Goal: Task Accomplishment & Management: Complete application form

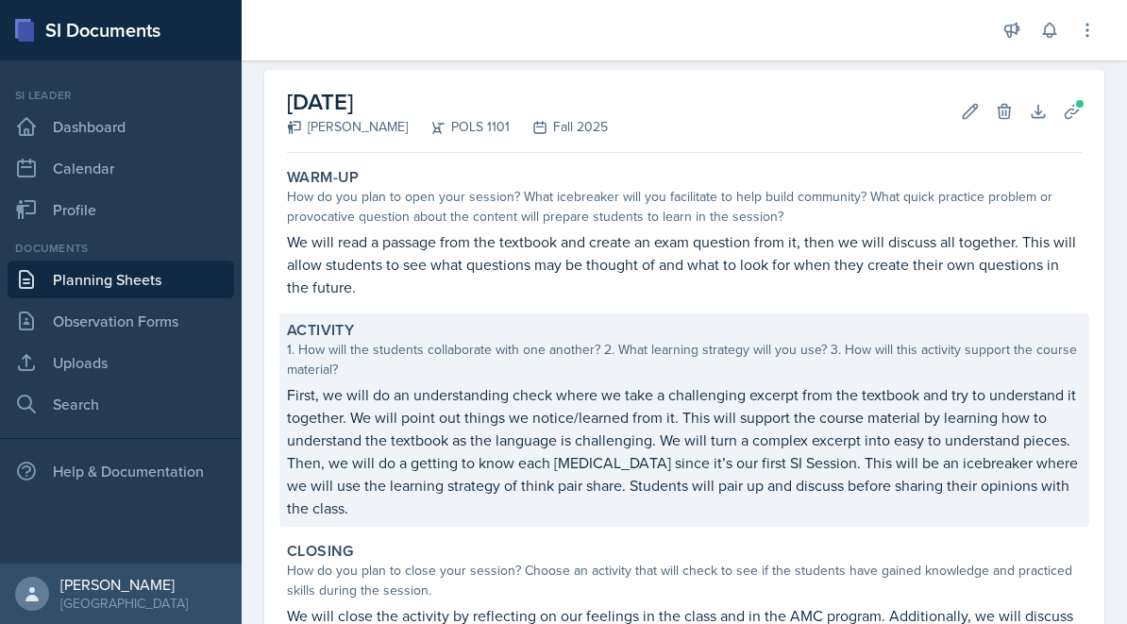
scroll to position [83, 0]
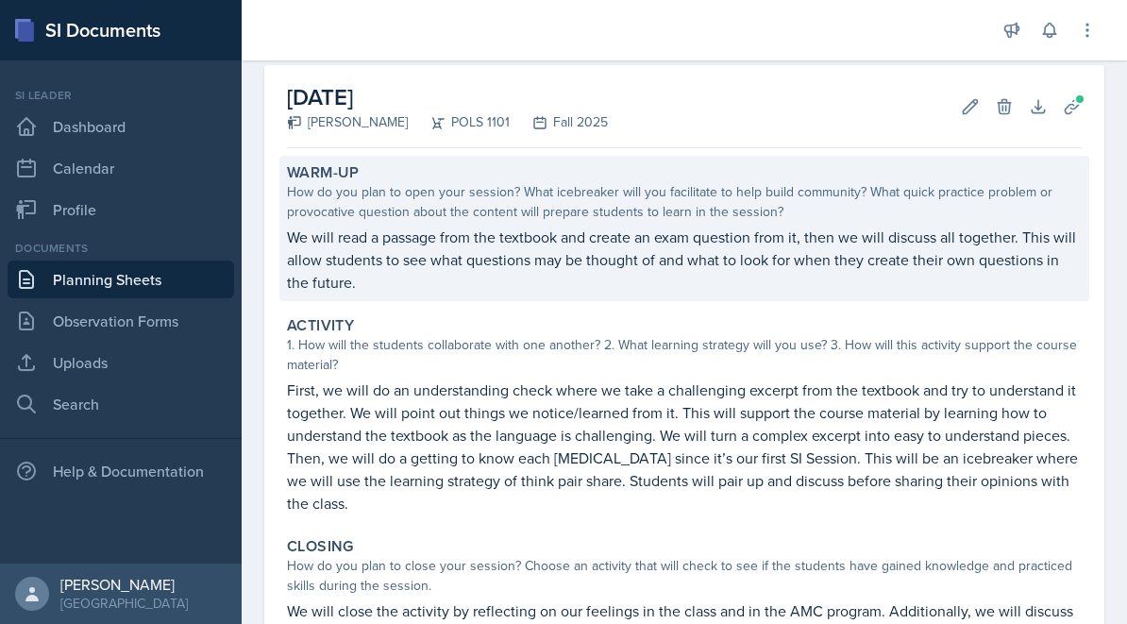
click at [454, 269] on p "We will read a passage from the textbook and create an exam question from it, t…" at bounding box center [684, 260] width 795 height 68
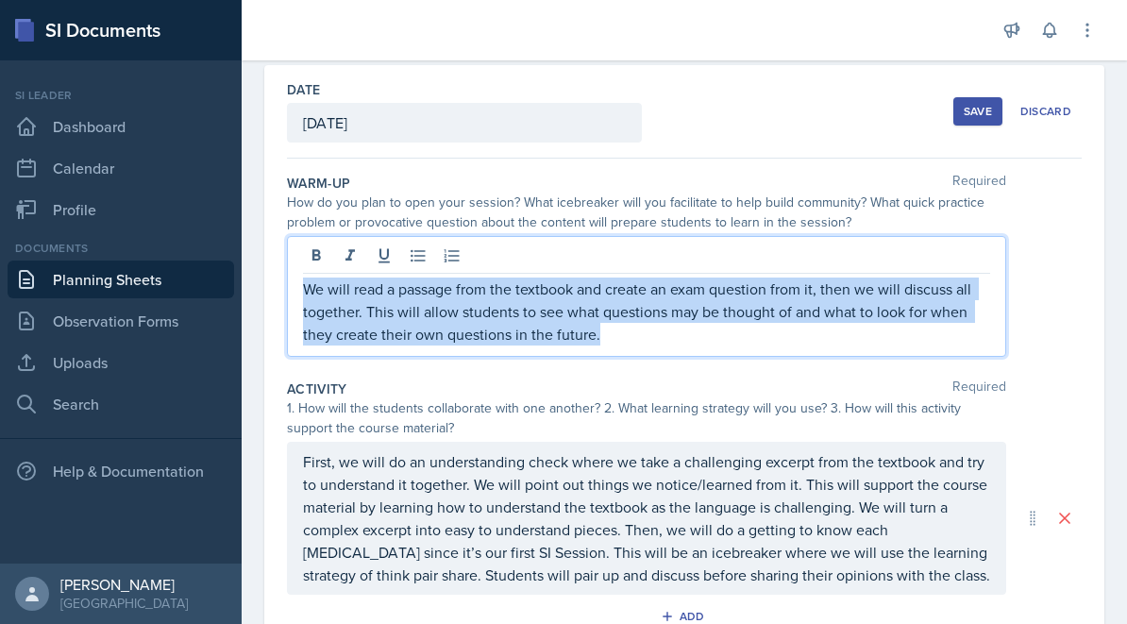
copy p "We will read a passage from the textbook and create an exam question from it, t…"
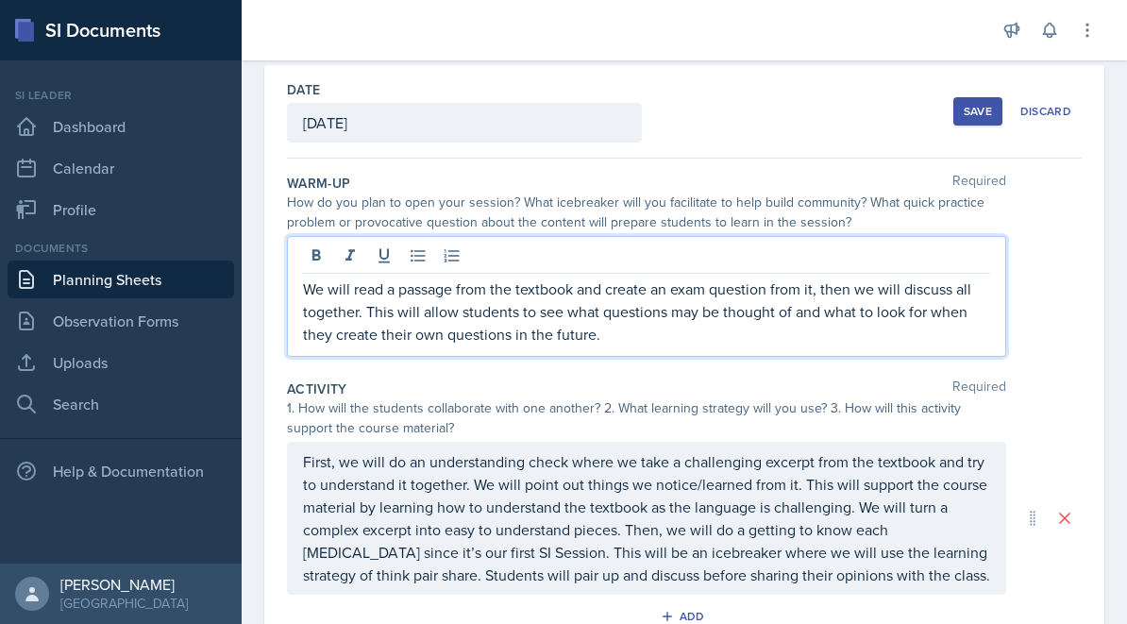
click at [573, 523] on p "First, we will do an understanding check where we take a challenging excerpt fr…" at bounding box center [646, 518] width 687 height 136
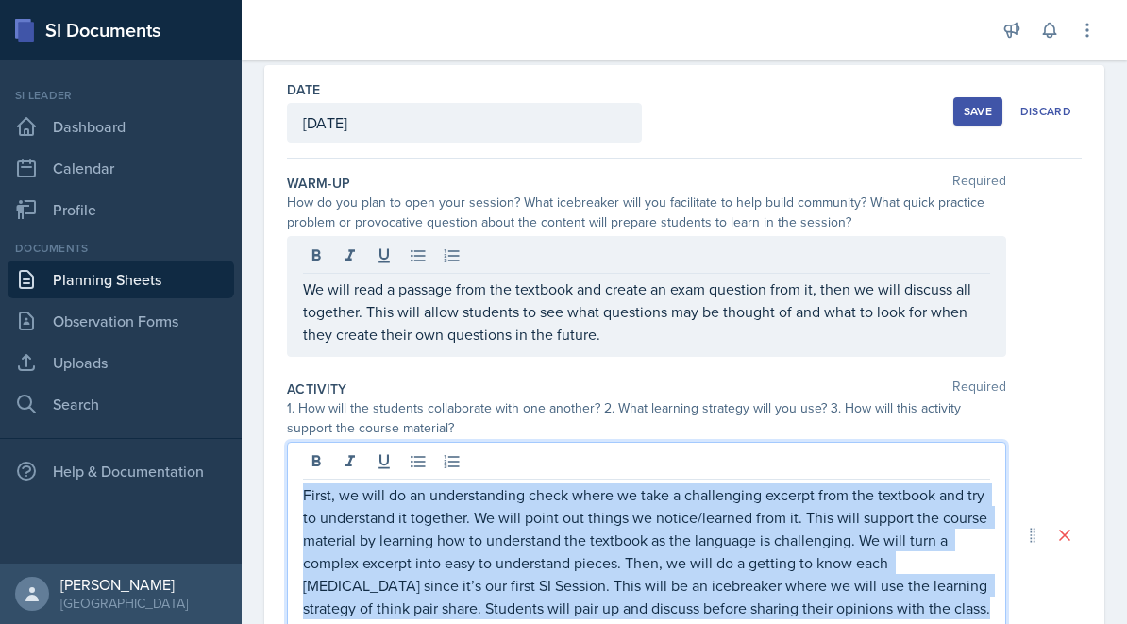
copy p "First, we will do an understanding check where we take a challenging excerpt fr…"
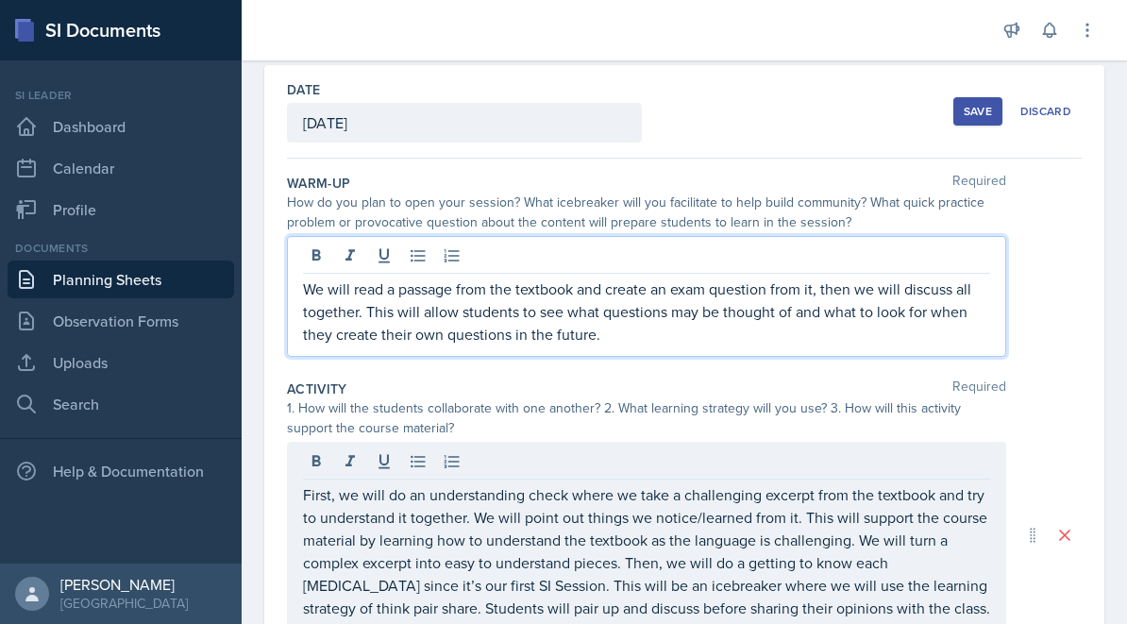
click at [773, 337] on p "We will read a passage from the textbook and create an exam question from it, t…" at bounding box center [646, 312] width 687 height 68
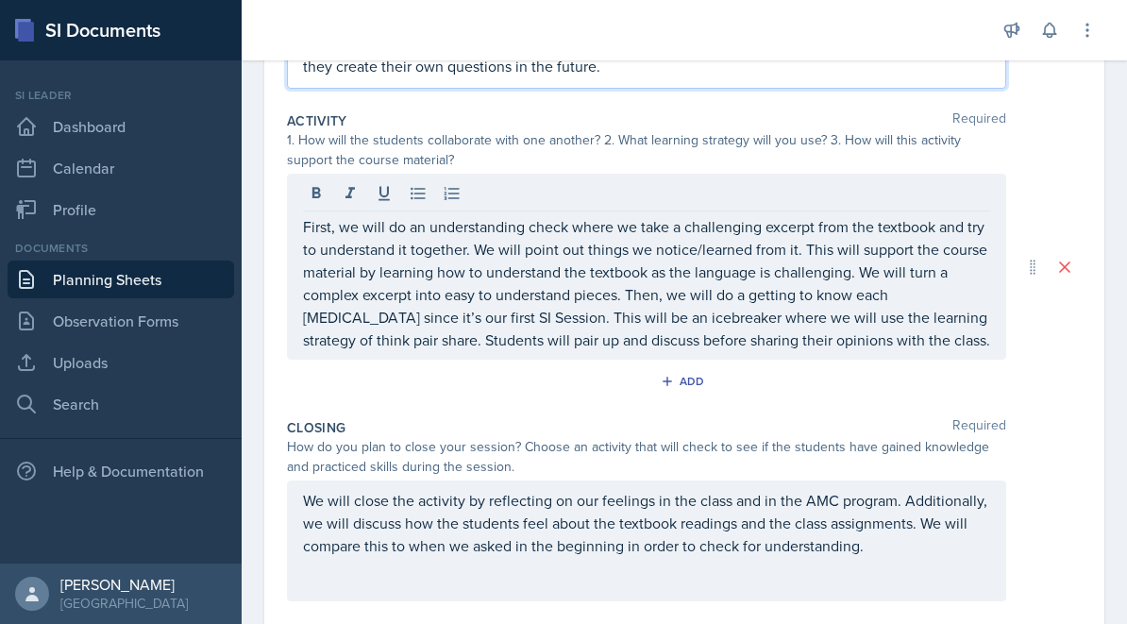
scroll to position [424, 0]
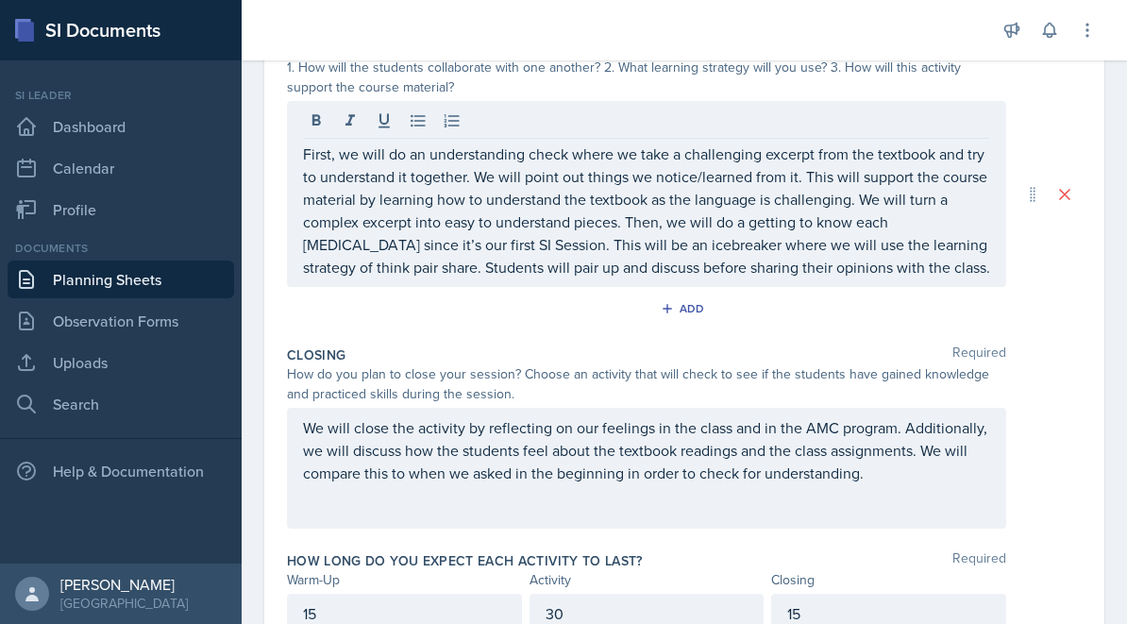
click at [730, 440] on div "We will close the activity by reflecting on our feelings in the class and in th…" at bounding box center [646, 468] width 719 height 121
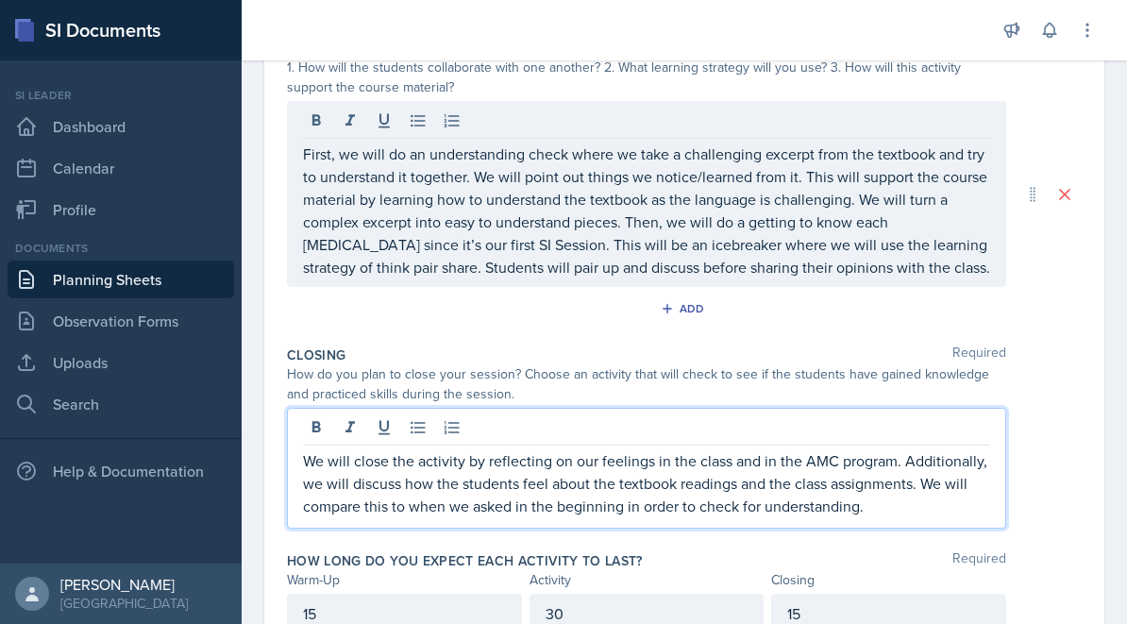
click at [883, 510] on p "We will close the activity by reflecting on our feelings in the class and in th…" at bounding box center [646, 483] width 687 height 68
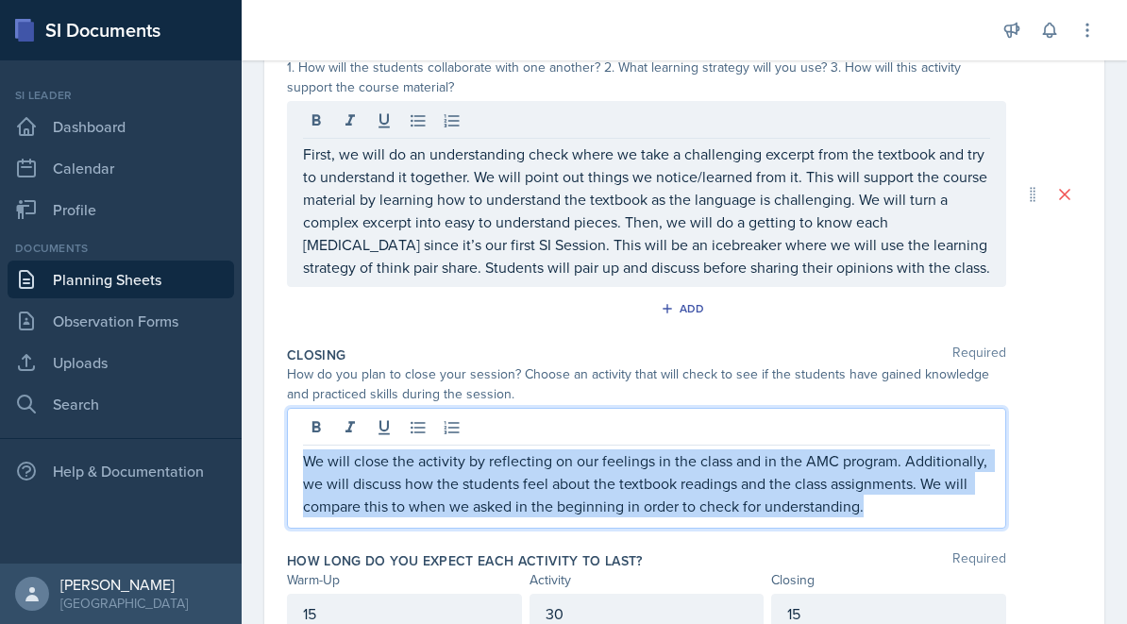
copy p "We will close the activity by reflecting on our feelings in the class and in th…"
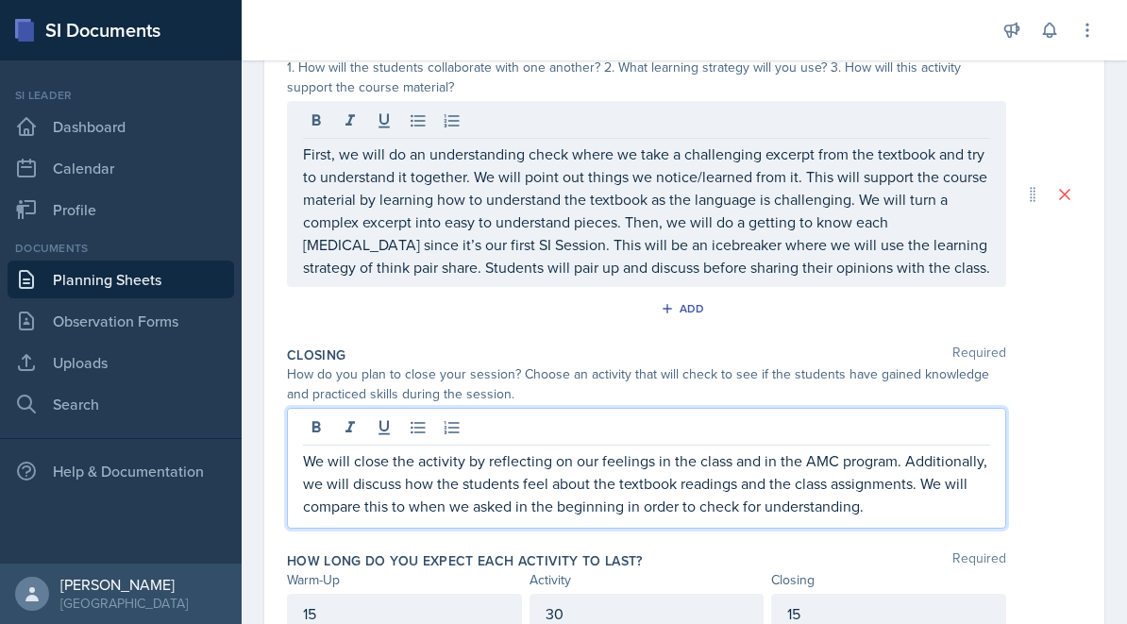
click at [1065, 412] on div "We will close the activity by reflecting on our feelings in the class and in th…" at bounding box center [684, 468] width 795 height 121
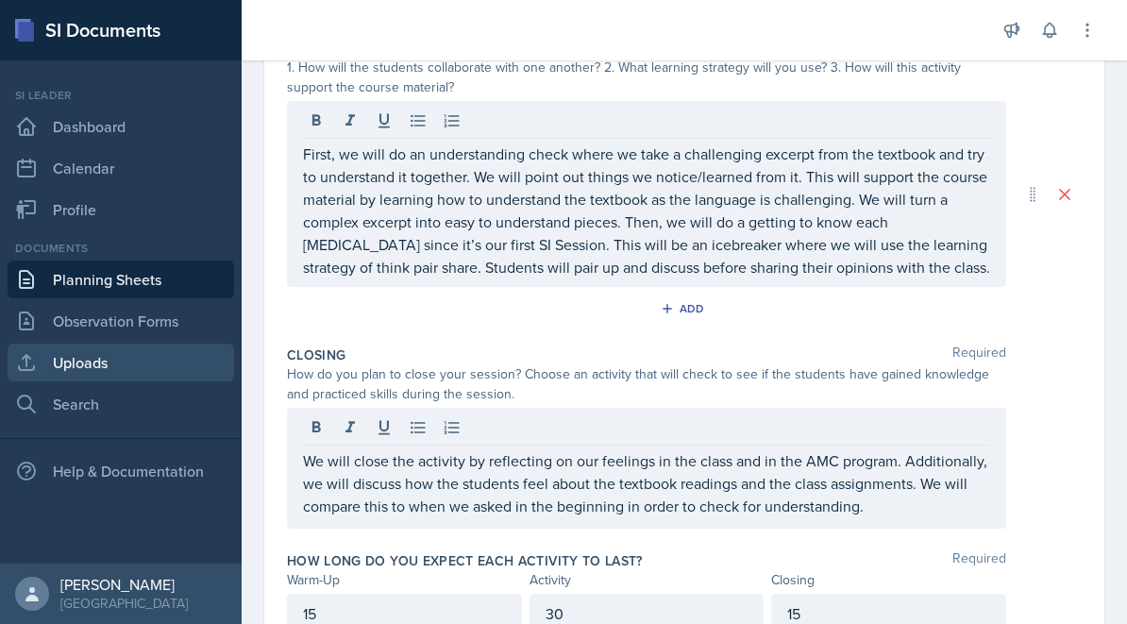
click at [33, 356] on icon at bounding box center [26, 362] width 23 height 23
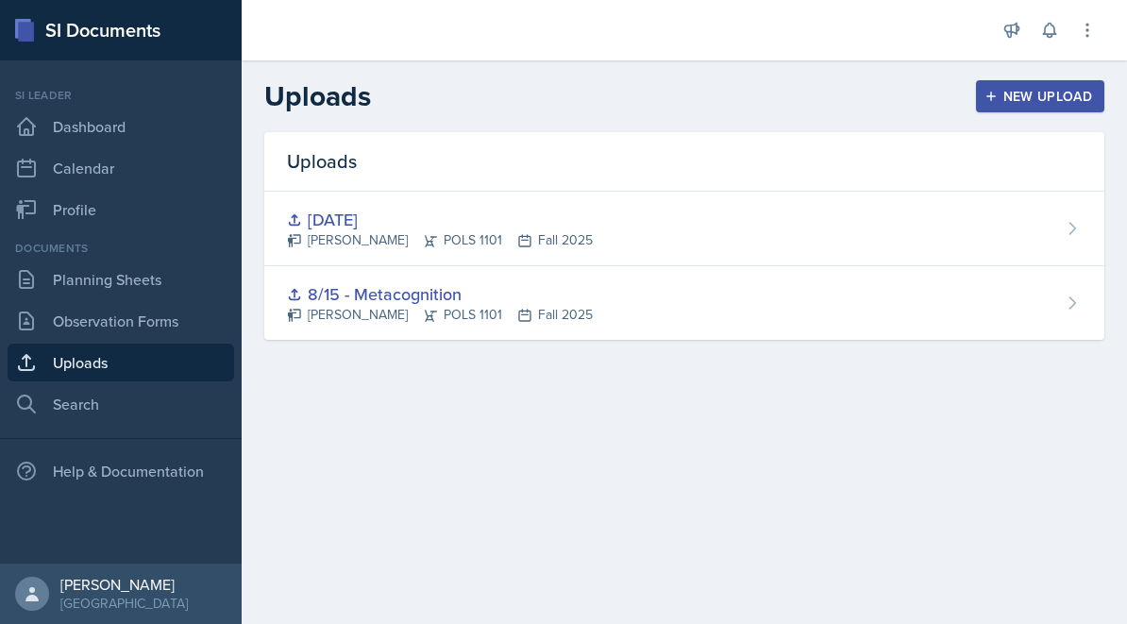
click at [1029, 103] on div "New Upload" at bounding box center [1040, 96] width 105 height 15
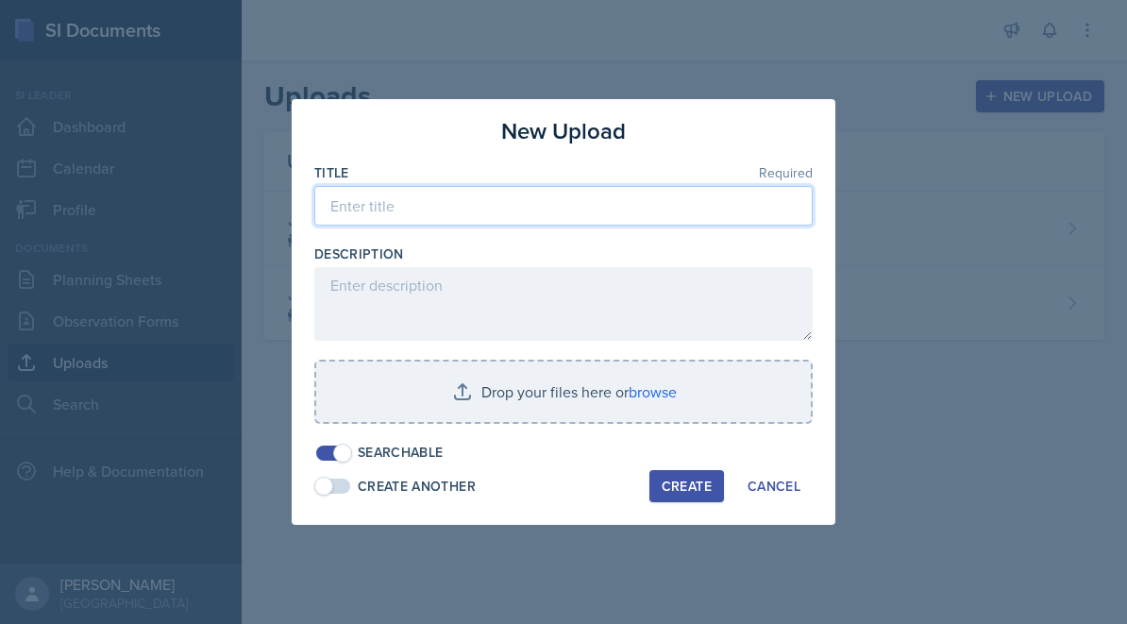
click at [507, 210] on input at bounding box center [563, 206] width 498 height 40
type input "[DATE]"
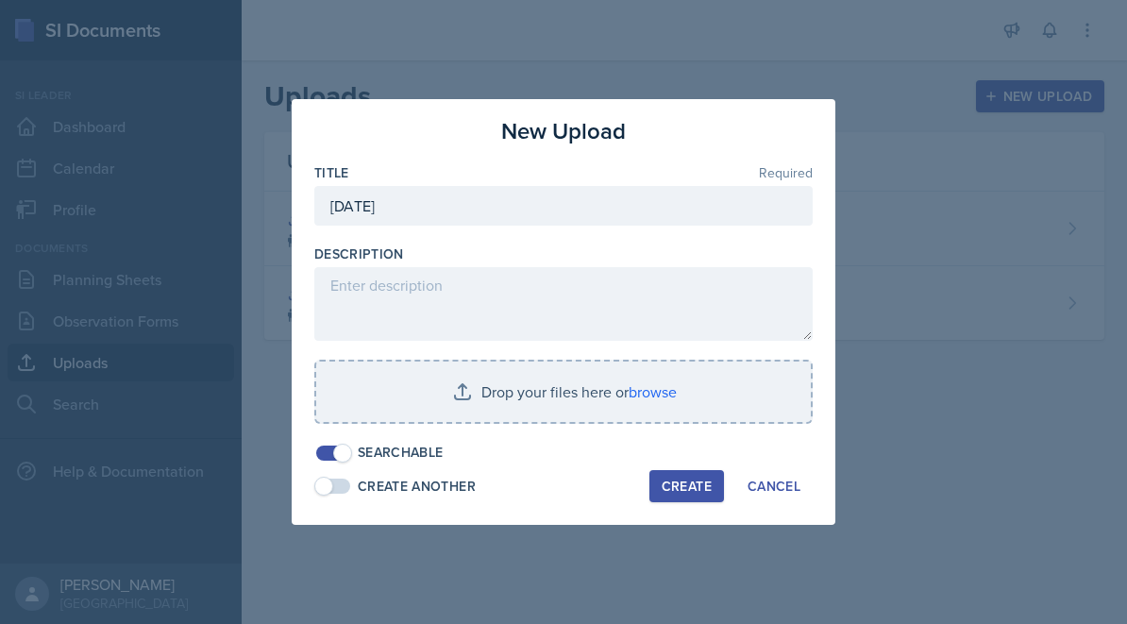
click at [673, 492] on div "Create" at bounding box center [687, 486] width 50 height 15
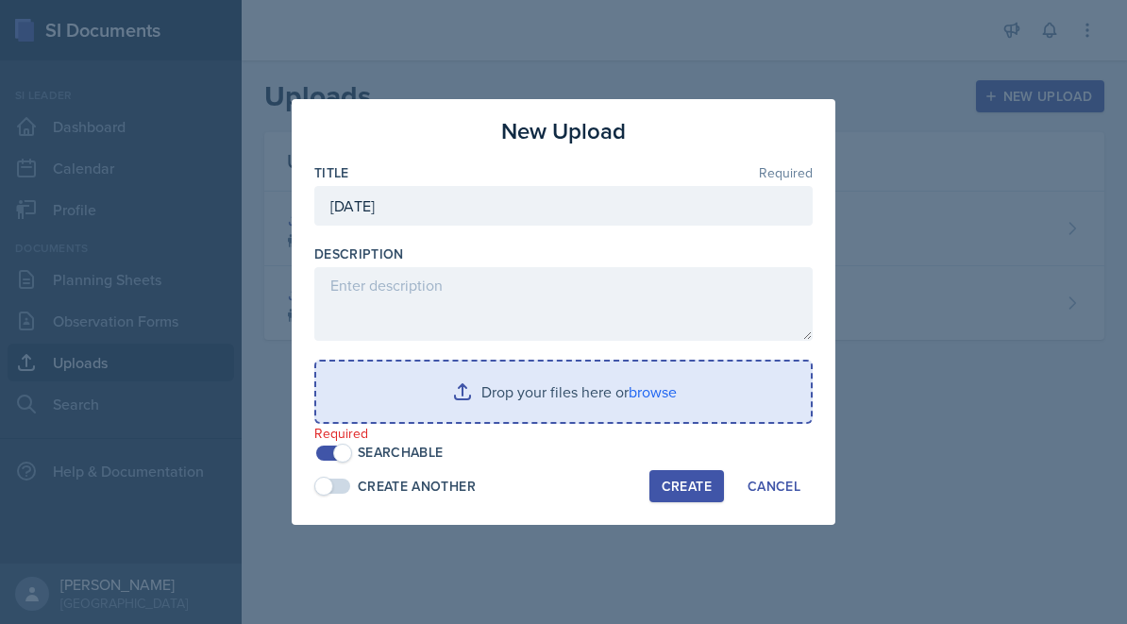
click at [639, 397] on input "file" at bounding box center [563, 392] width 495 height 60
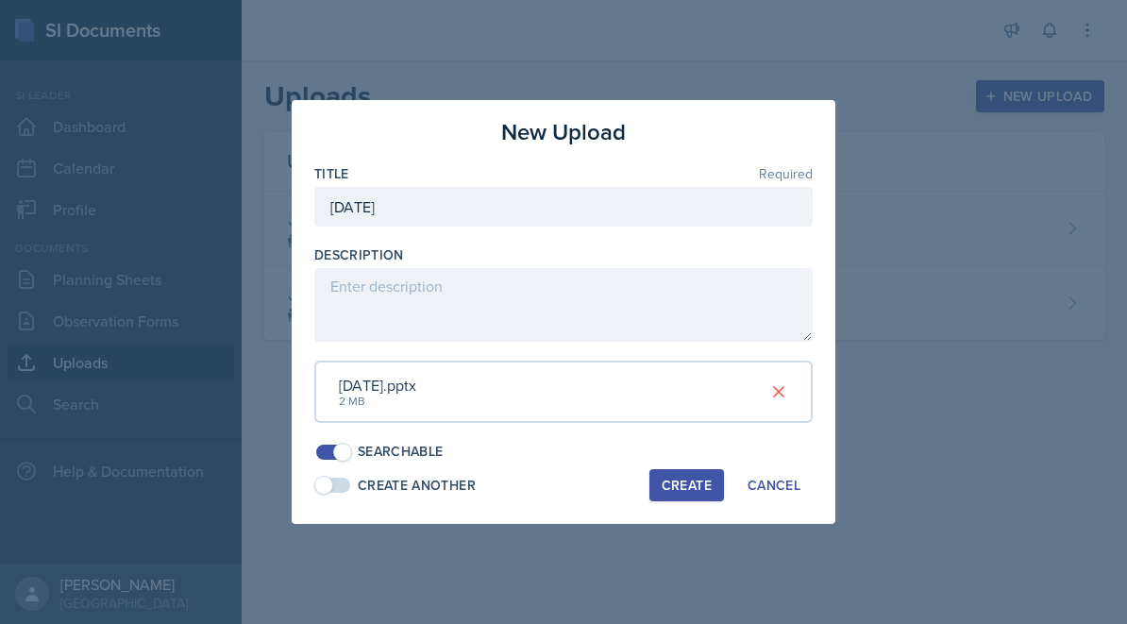
click at [686, 487] on div "Create" at bounding box center [687, 485] width 50 height 15
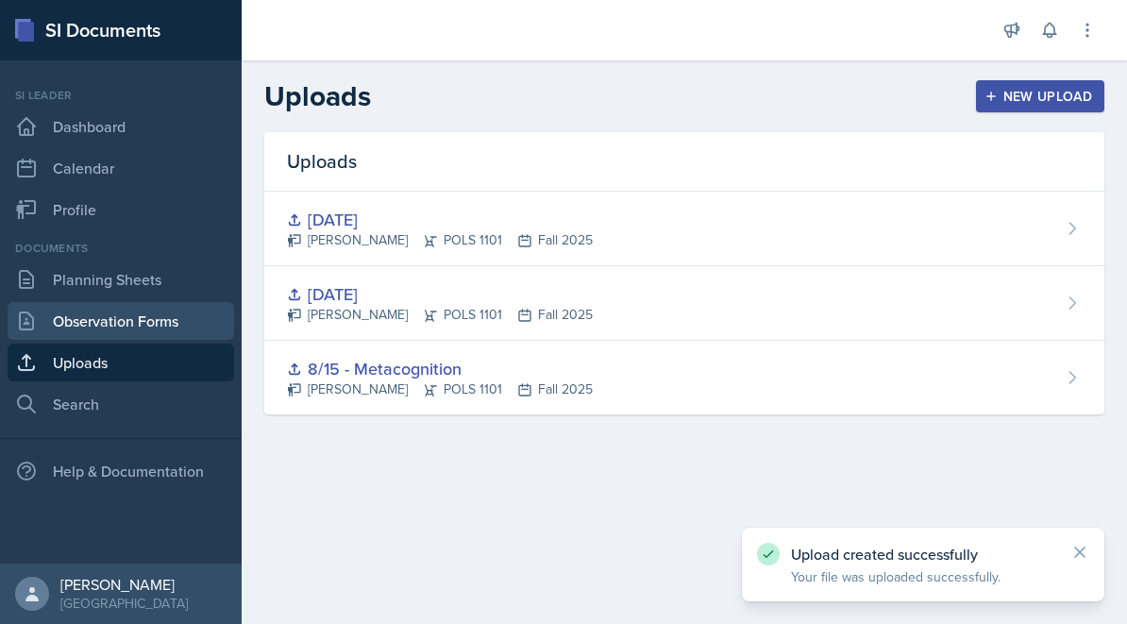
click at [148, 320] on link "Observation Forms" at bounding box center [121, 321] width 227 height 38
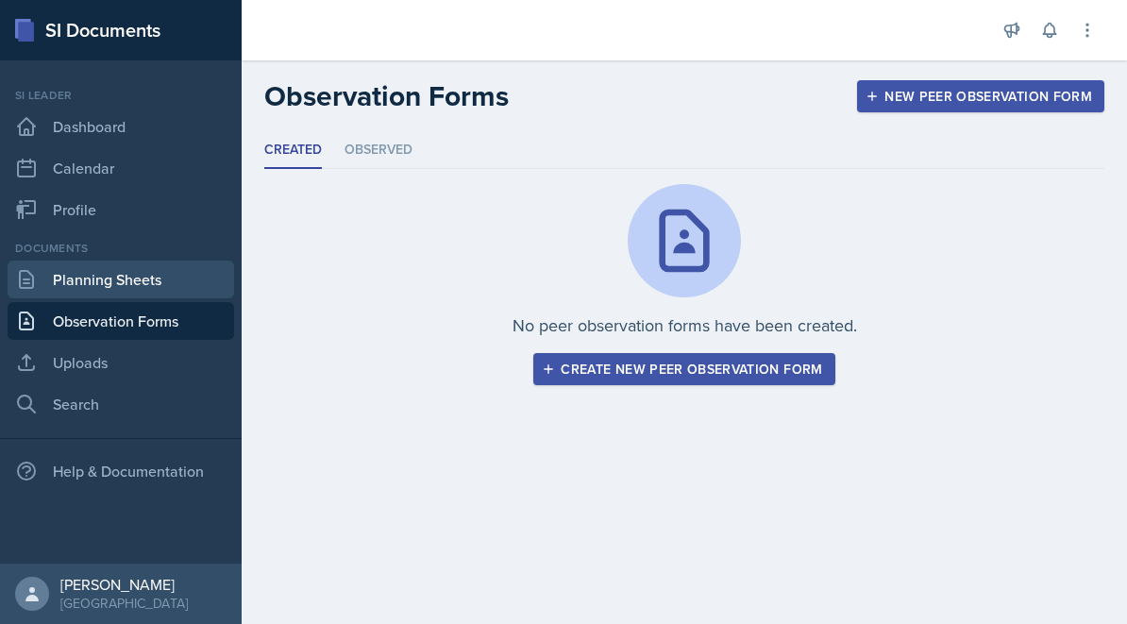
click at [144, 286] on link "Planning Sheets" at bounding box center [121, 280] width 227 height 38
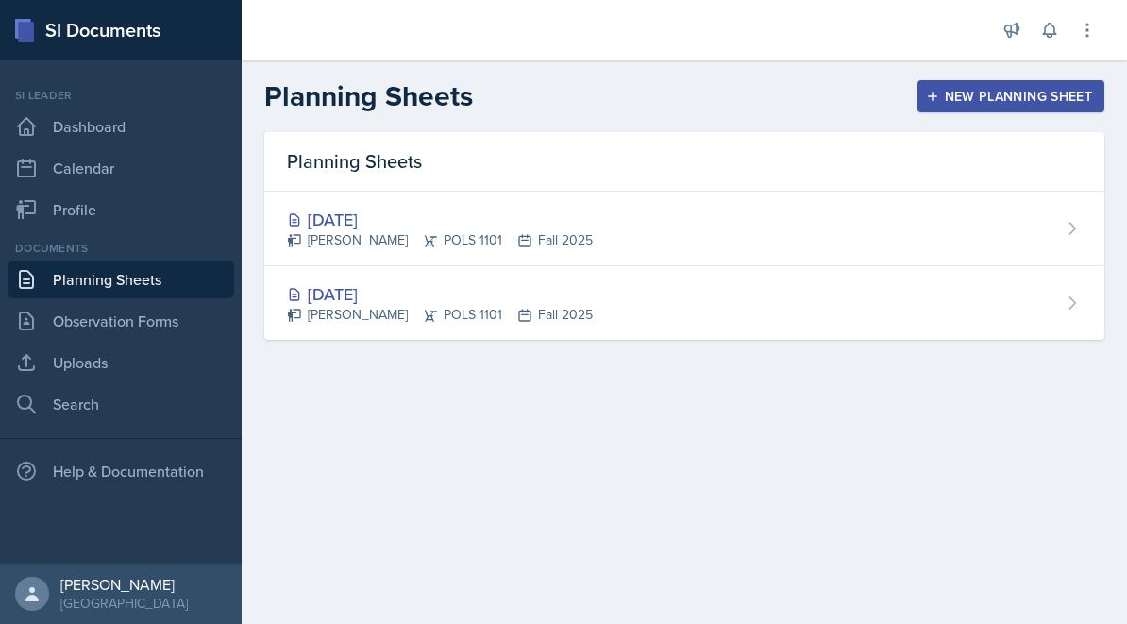
click at [995, 103] on div "New Planning Sheet" at bounding box center [1011, 96] width 162 height 15
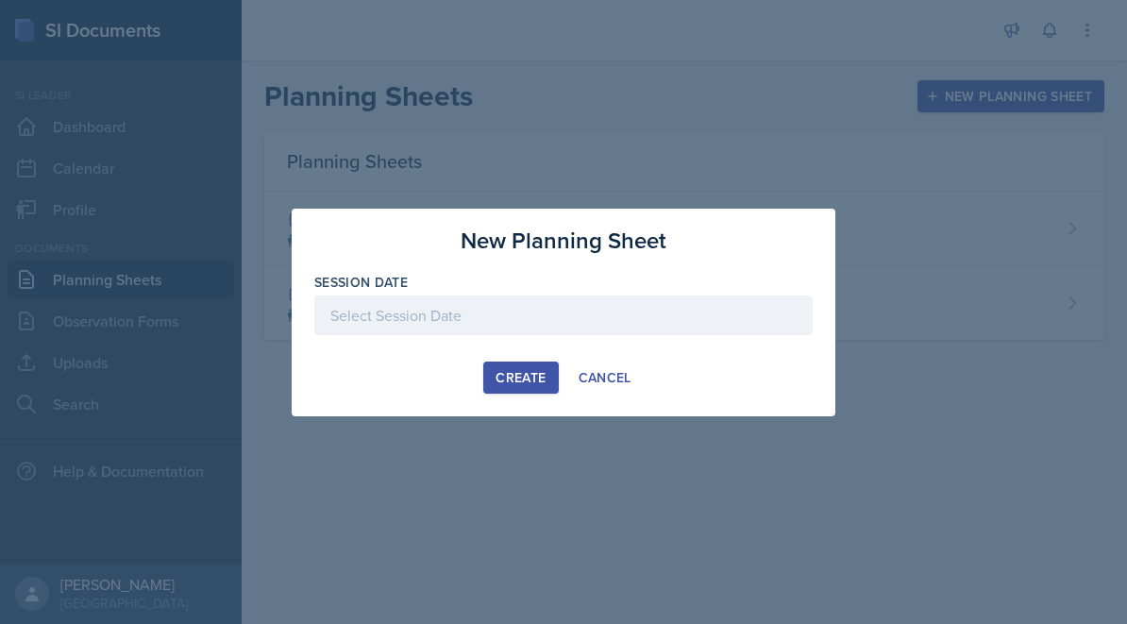
click at [573, 323] on div at bounding box center [563, 315] width 498 height 40
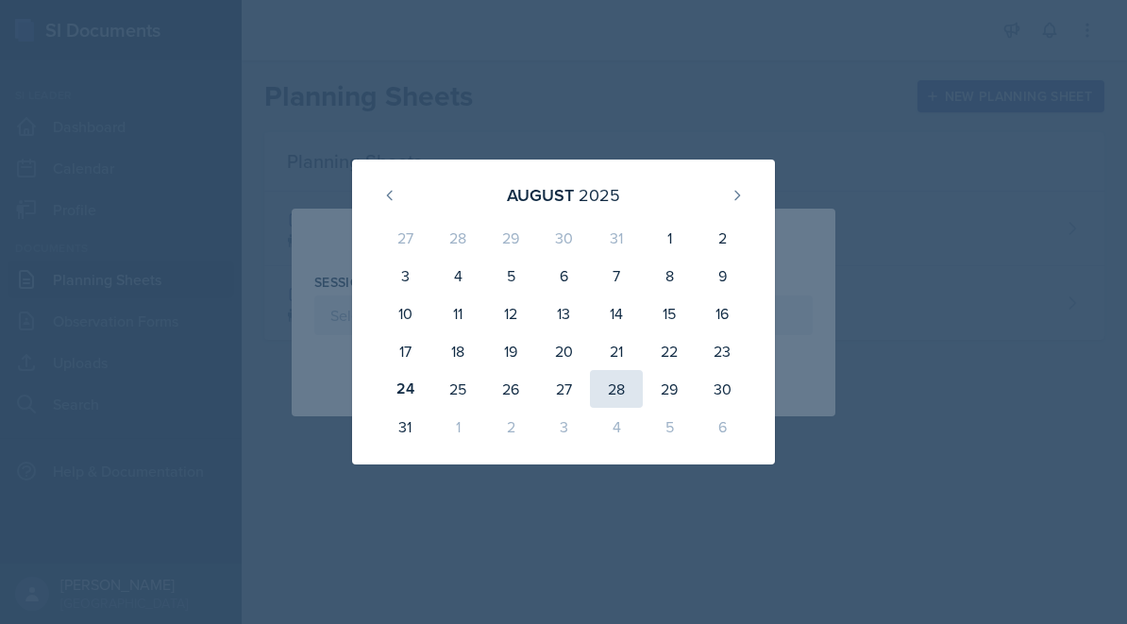
click at [613, 374] on div "28" at bounding box center [616, 389] width 53 height 38
type input "[DATE]"
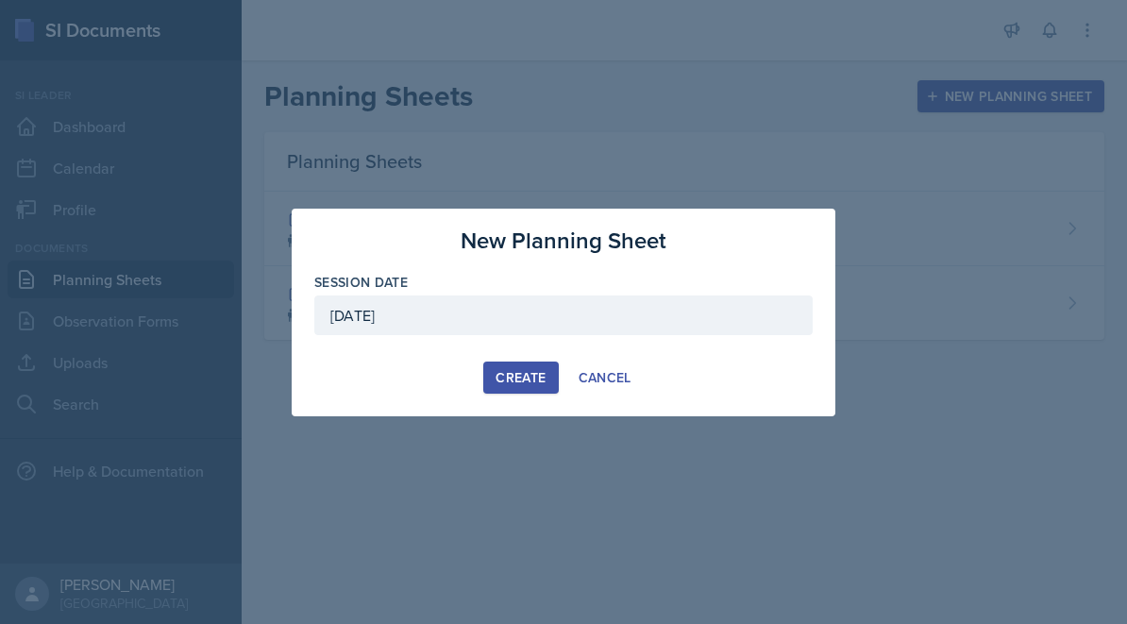
click at [544, 374] on div "Create" at bounding box center [521, 377] width 50 height 15
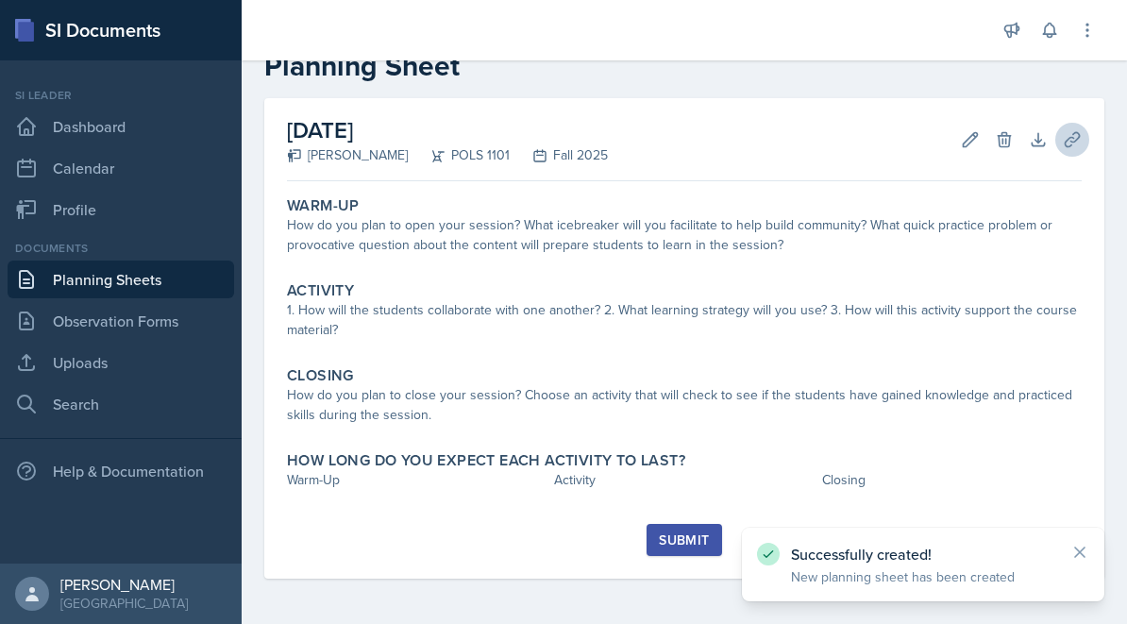
scroll to position [50, 0]
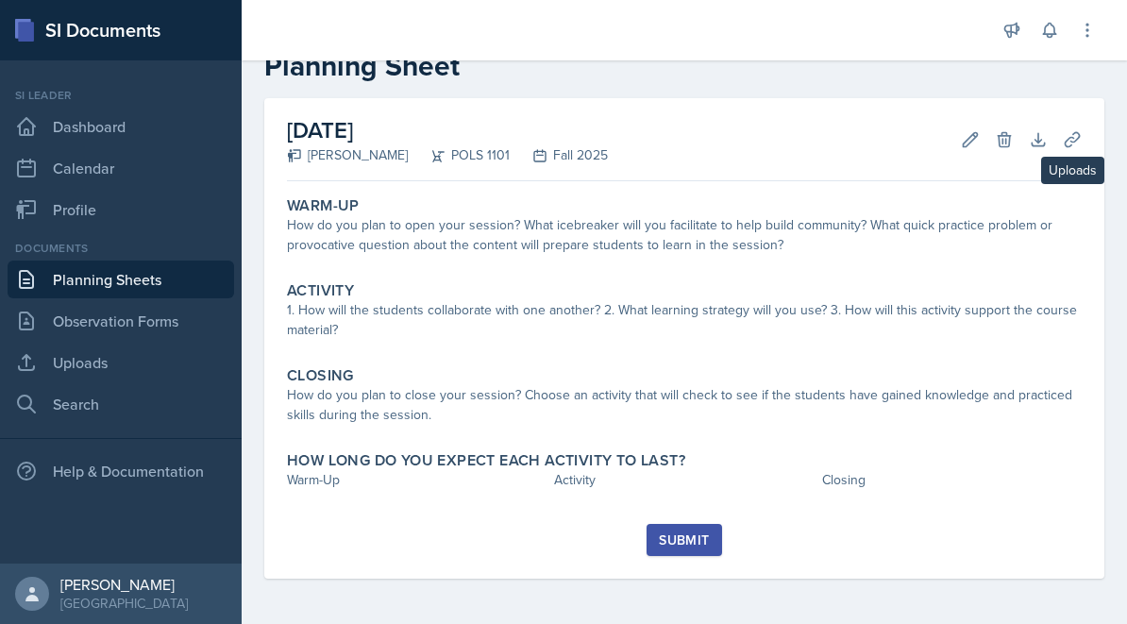
click at [1060, 148] on button "Uploads" at bounding box center [1072, 140] width 34 height 34
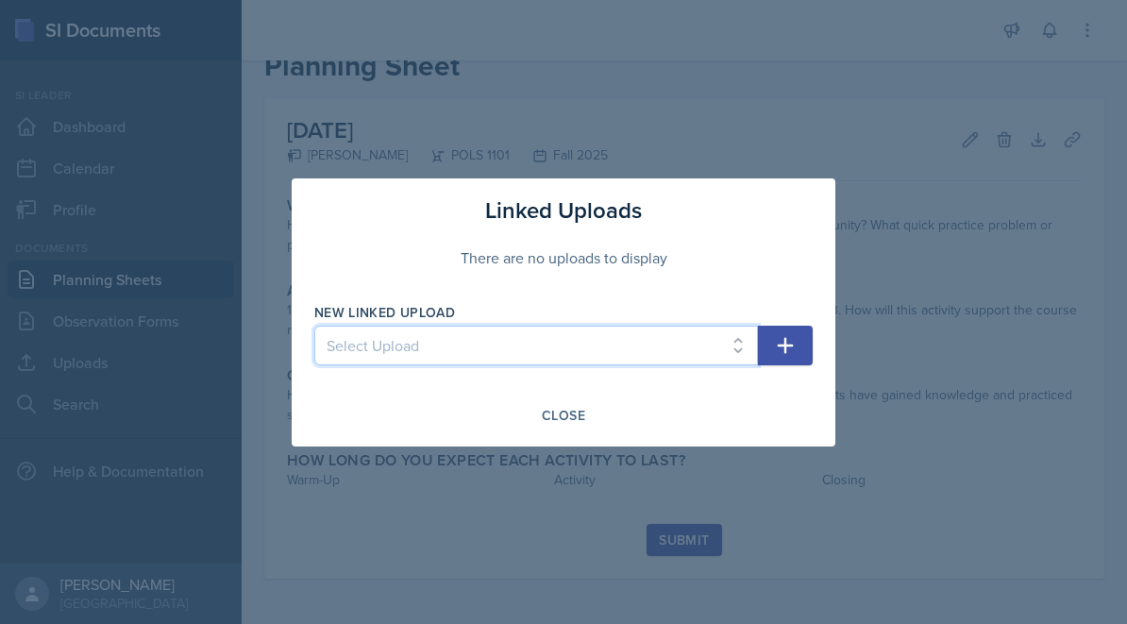
select select "a7ccbae5-27af-4ce8-b033-48f30fb1673d"
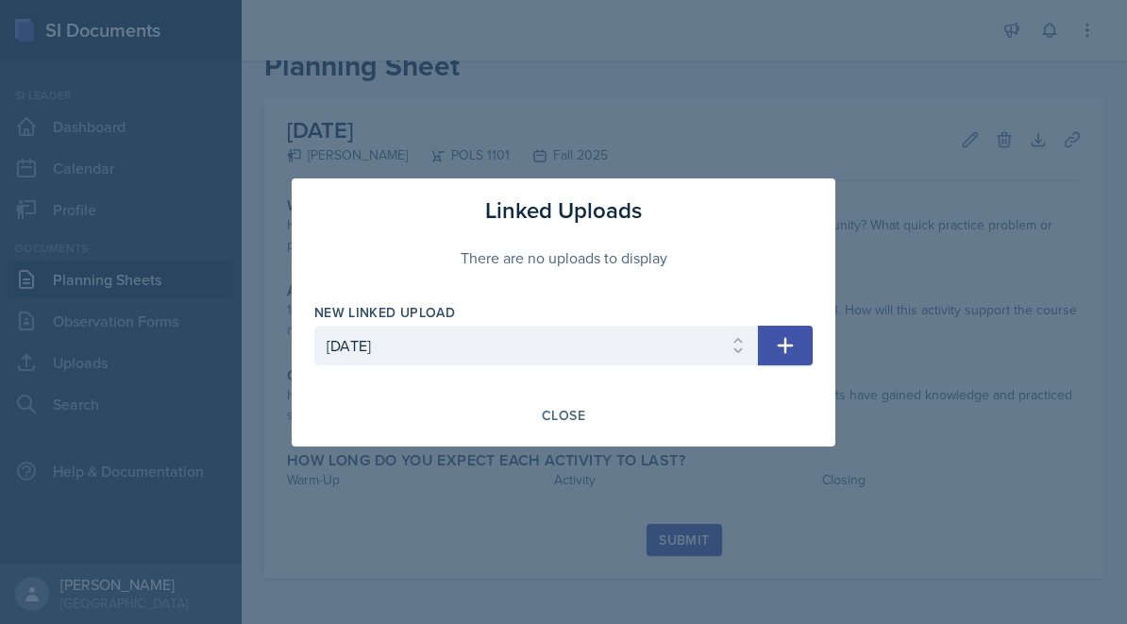
click at [789, 336] on icon "button" at bounding box center [785, 345] width 23 height 23
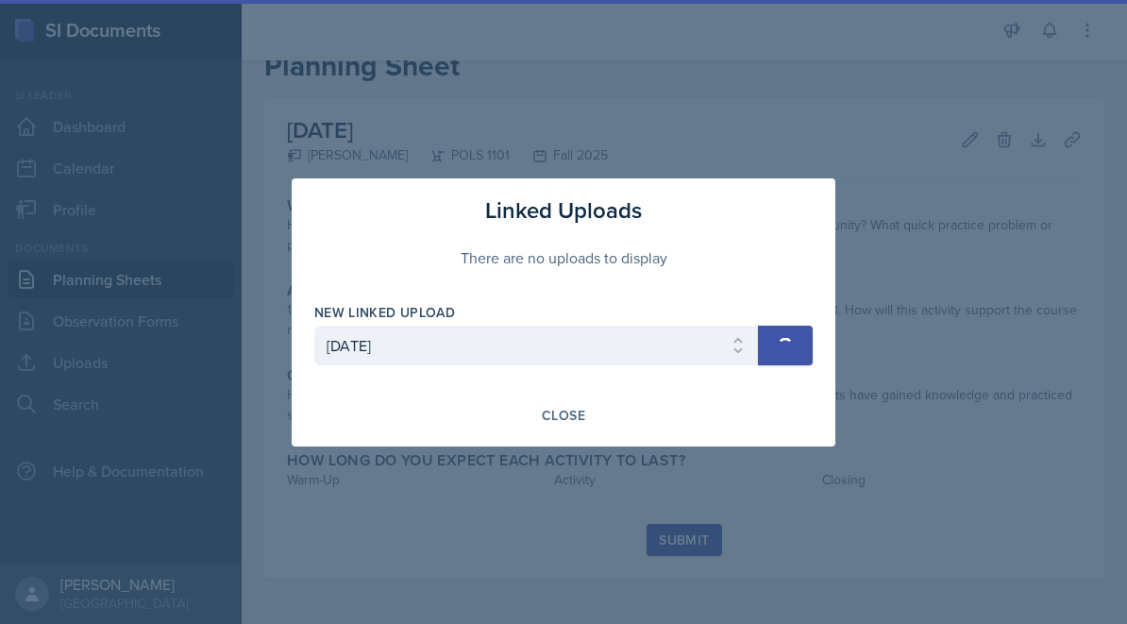
select select
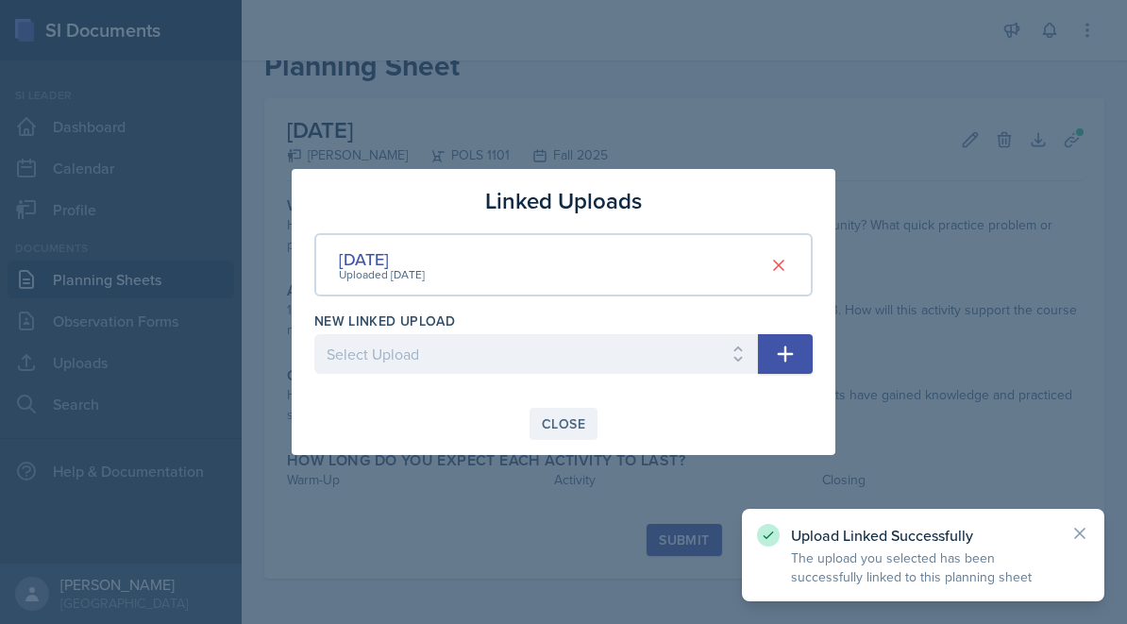
click at [578, 416] on div "Close" at bounding box center [563, 423] width 43 height 15
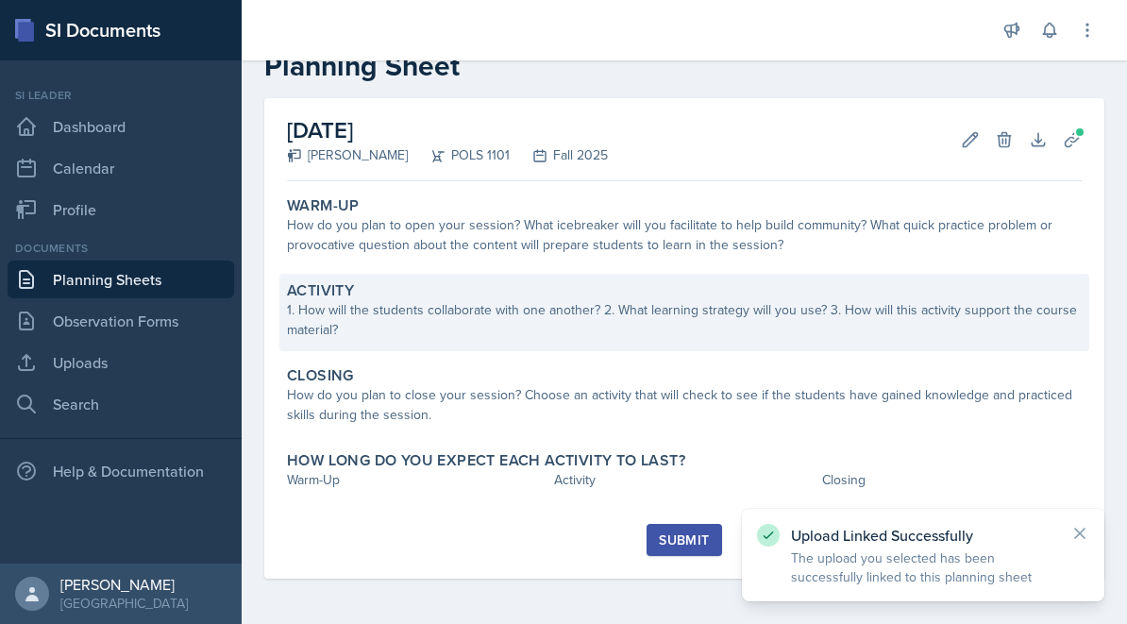
click at [579, 278] on div "Activity 1. How will the students collaborate with one another? 2. What learnin…" at bounding box center [684, 312] width 810 height 77
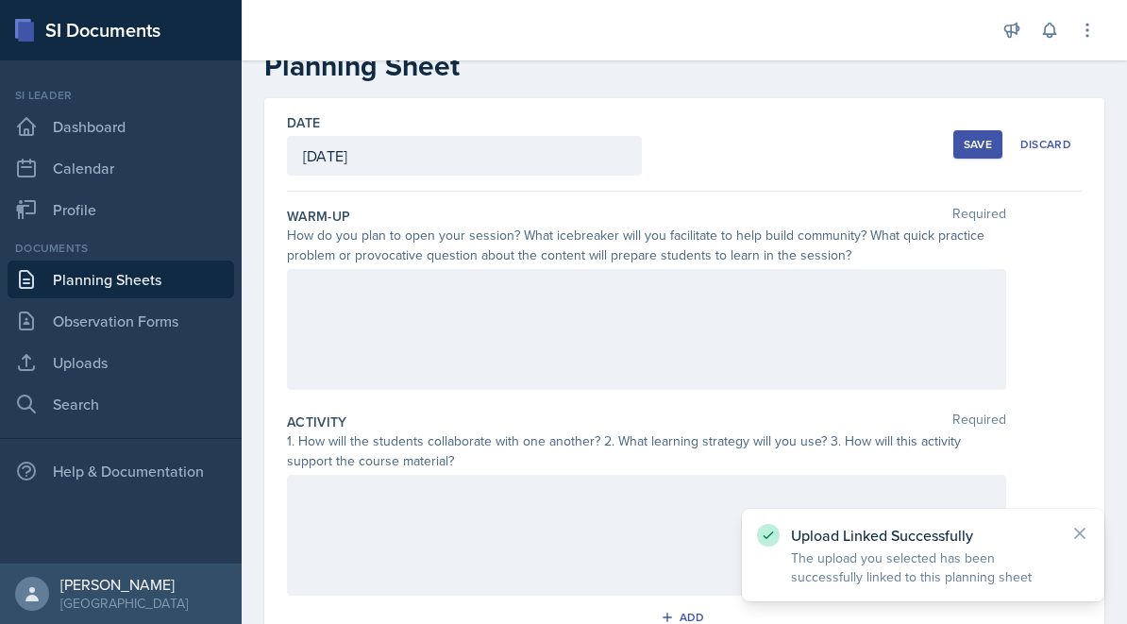
click at [598, 306] on div at bounding box center [646, 329] width 719 height 121
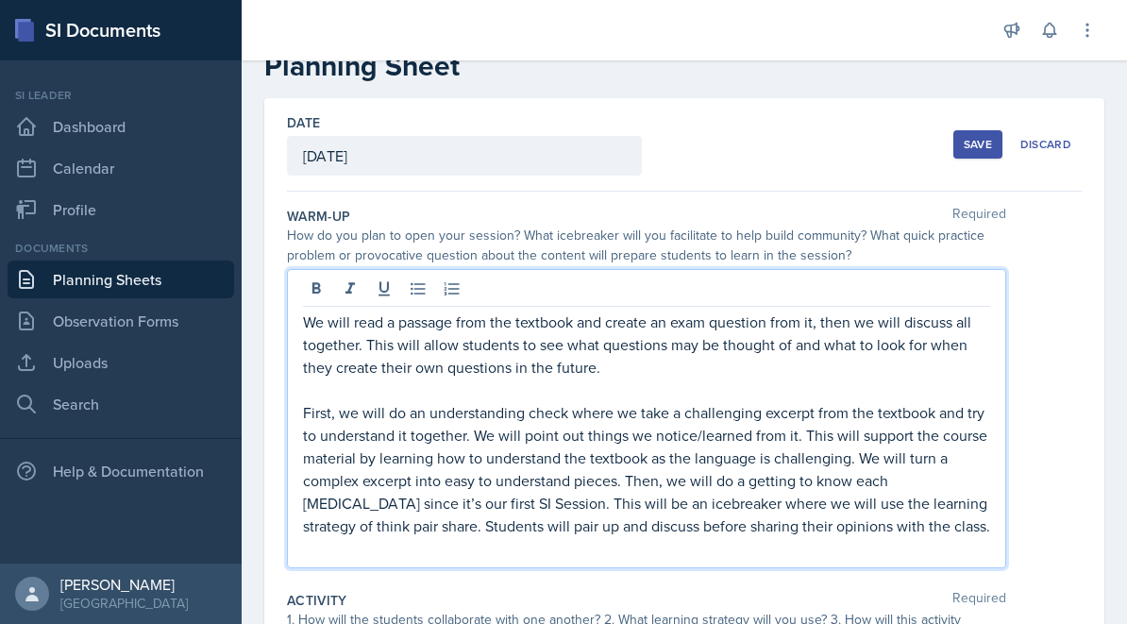
click at [642, 371] on p "We will read a passage from the textbook and create an exam question from it, t…" at bounding box center [646, 345] width 687 height 68
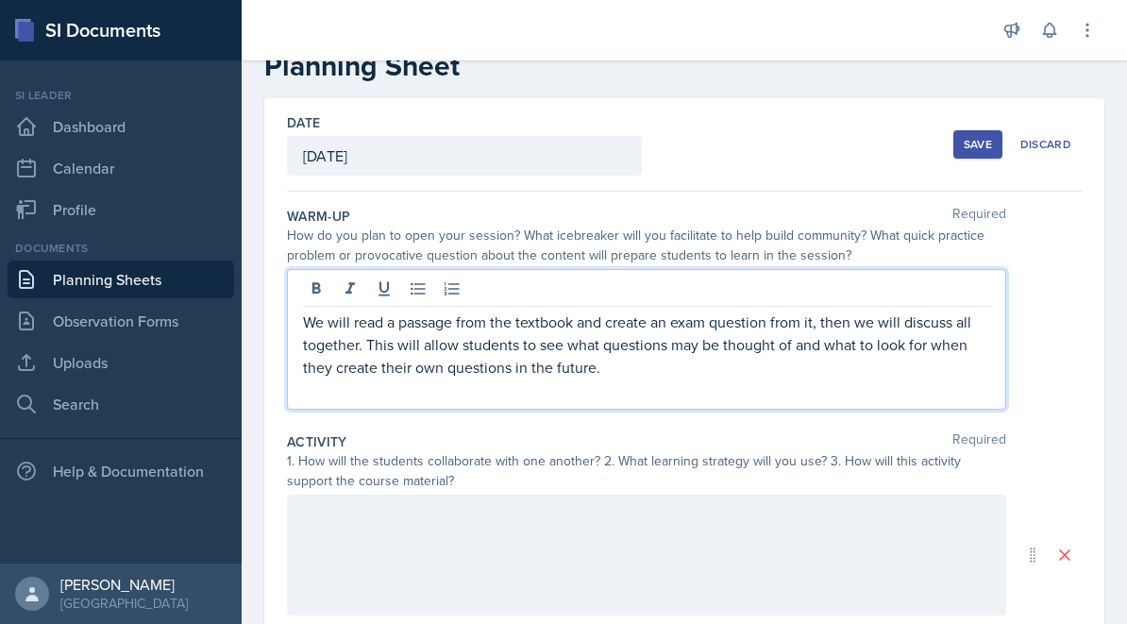
click at [652, 521] on div at bounding box center [646, 555] width 719 height 121
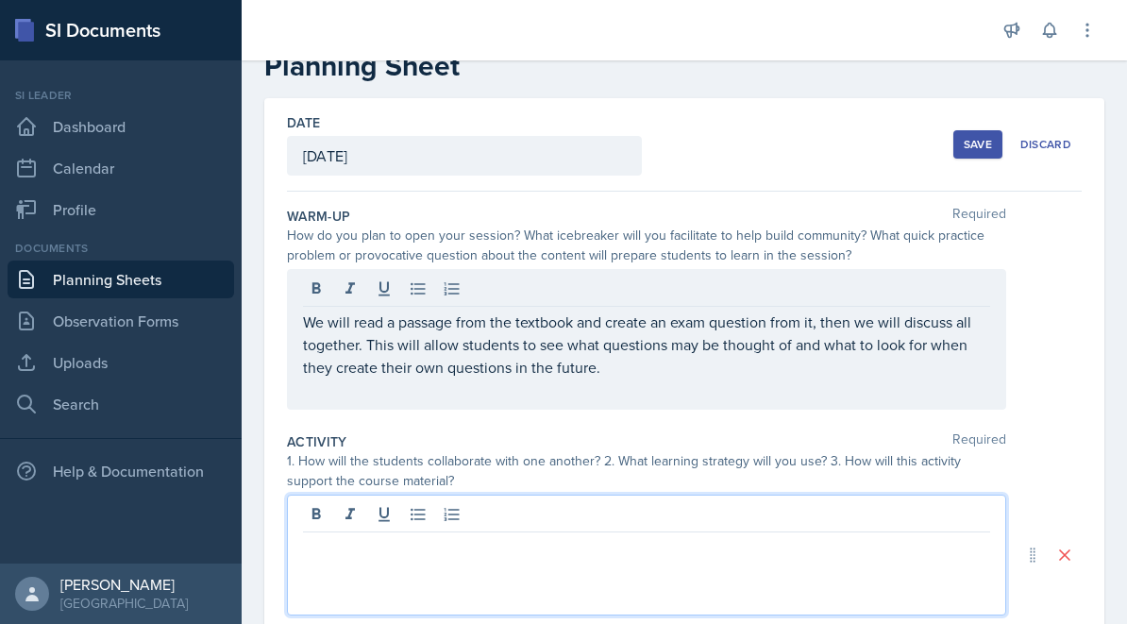
scroll to position [194, 0]
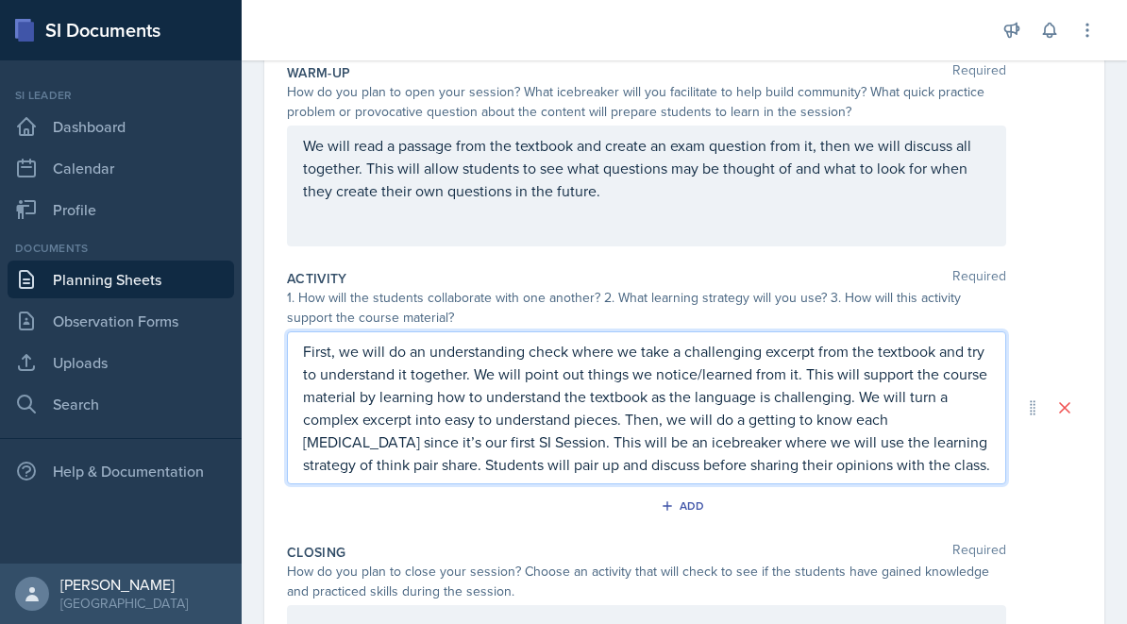
click at [786, 298] on div "1. How will the students collaborate with one another? 2. What learning strateg…" at bounding box center [646, 308] width 719 height 40
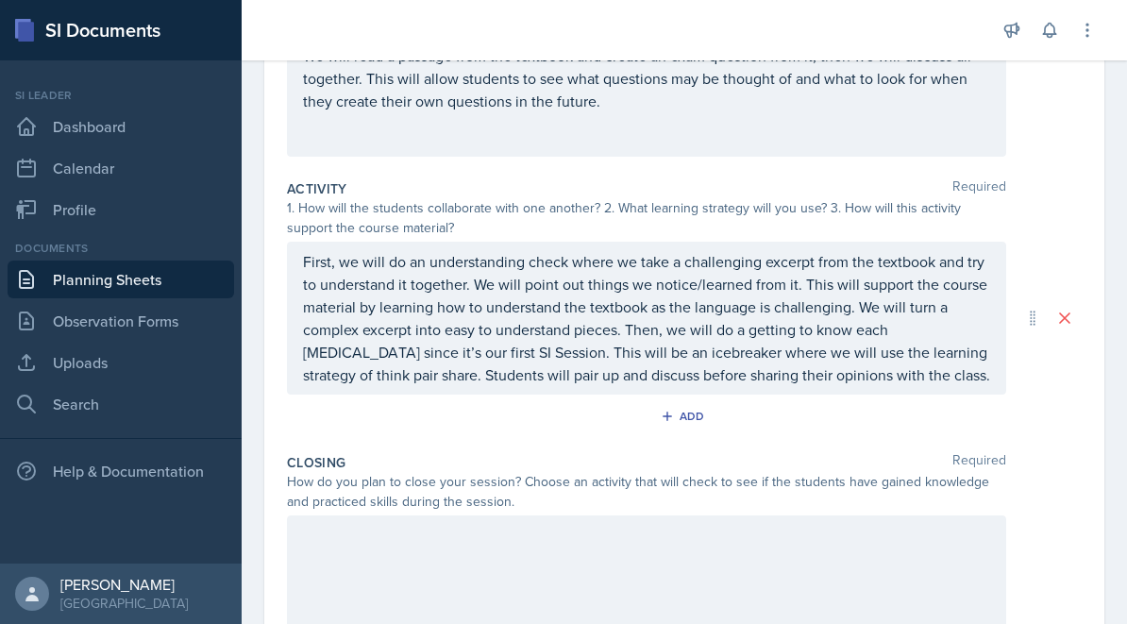
scroll to position [312, 0]
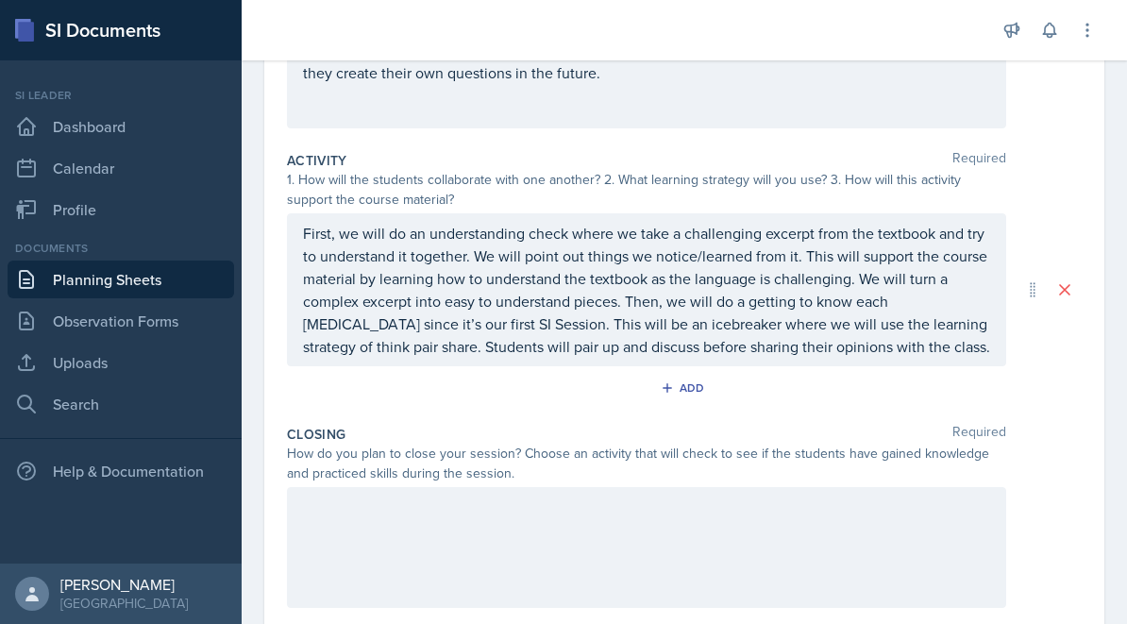
click at [629, 558] on div at bounding box center [646, 547] width 719 height 121
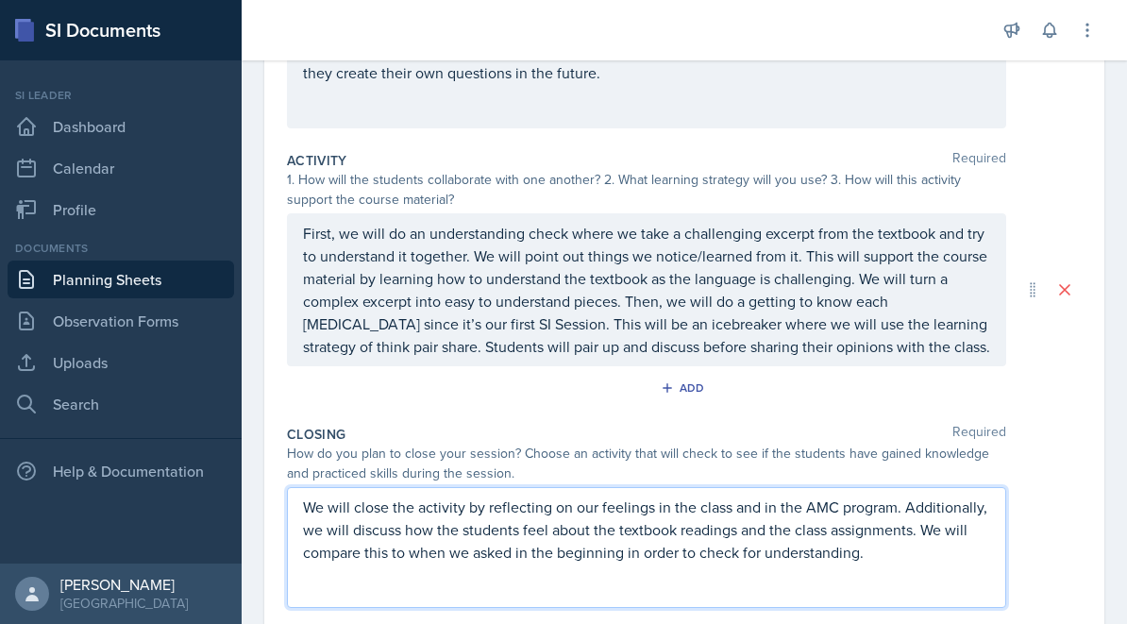
click at [748, 427] on div "Closing Required" at bounding box center [684, 434] width 795 height 19
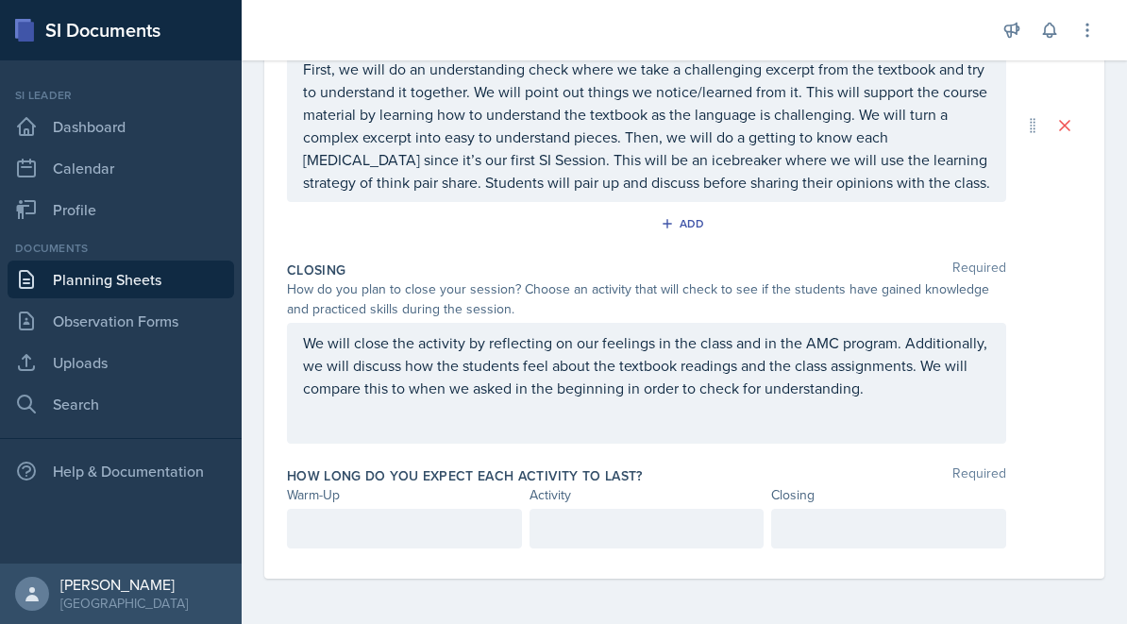
scroll to position [476, 0]
click at [455, 536] on div at bounding box center [404, 529] width 235 height 40
click at [610, 532] on div at bounding box center [647, 529] width 235 height 40
click at [856, 514] on div at bounding box center [888, 529] width 235 height 40
click at [835, 453] on div "Closing Required How do you plan to close your session? Choose an activity that…" at bounding box center [684, 356] width 795 height 206
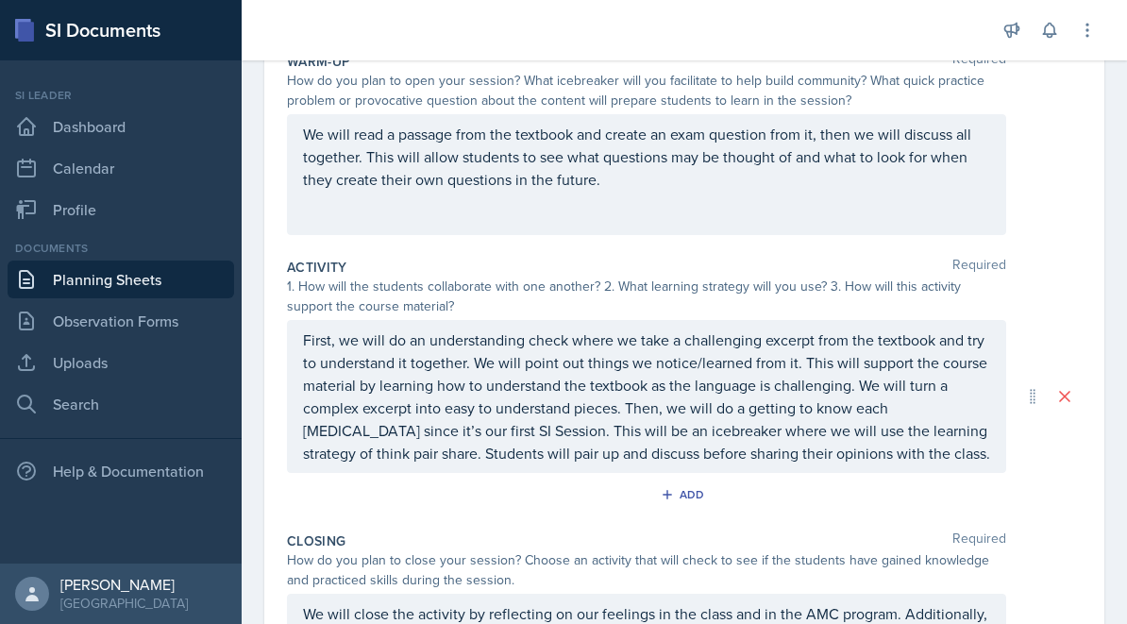
scroll to position [192, 0]
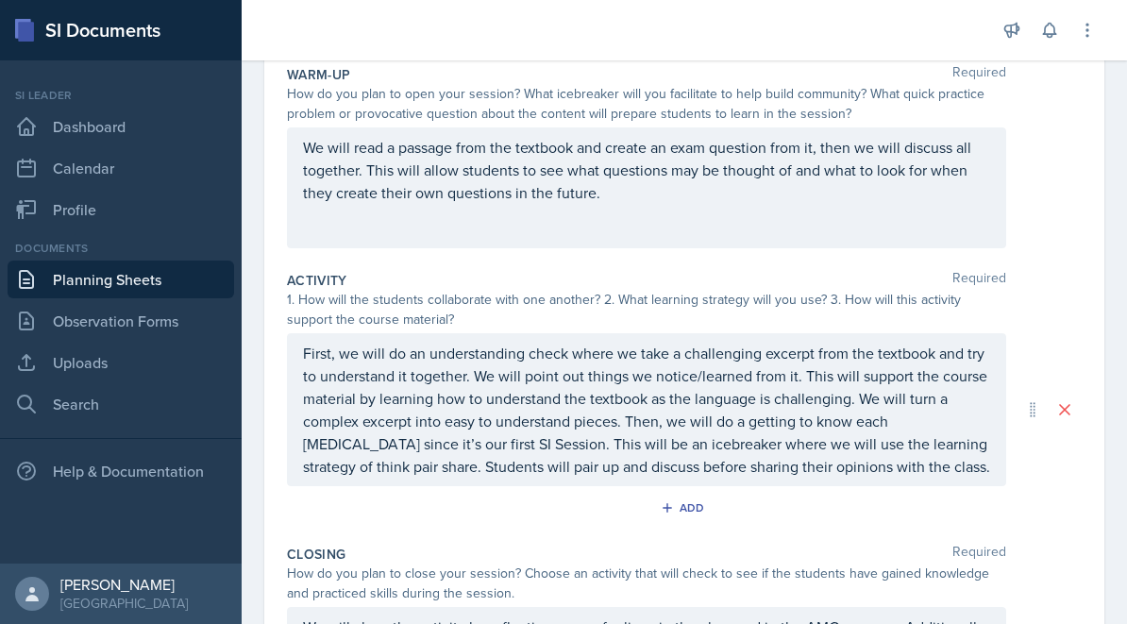
click at [498, 456] on p "First, we will do an understanding check where we take a challenging excerpt fr…" at bounding box center [646, 410] width 687 height 136
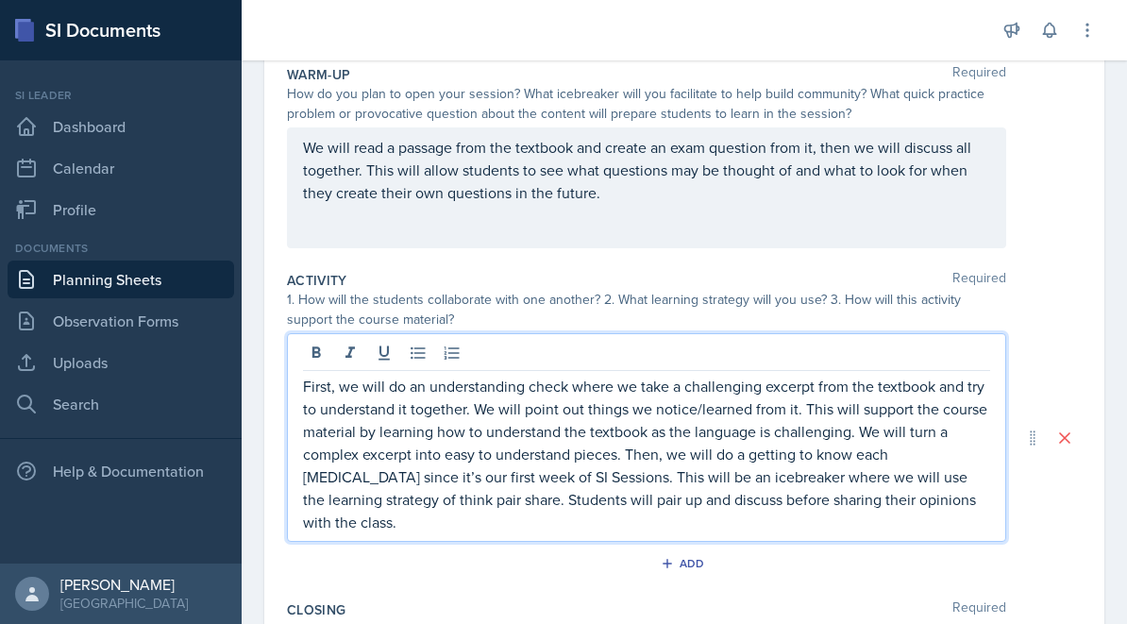
click at [818, 558] on div "Add" at bounding box center [684, 567] width 795 height 36
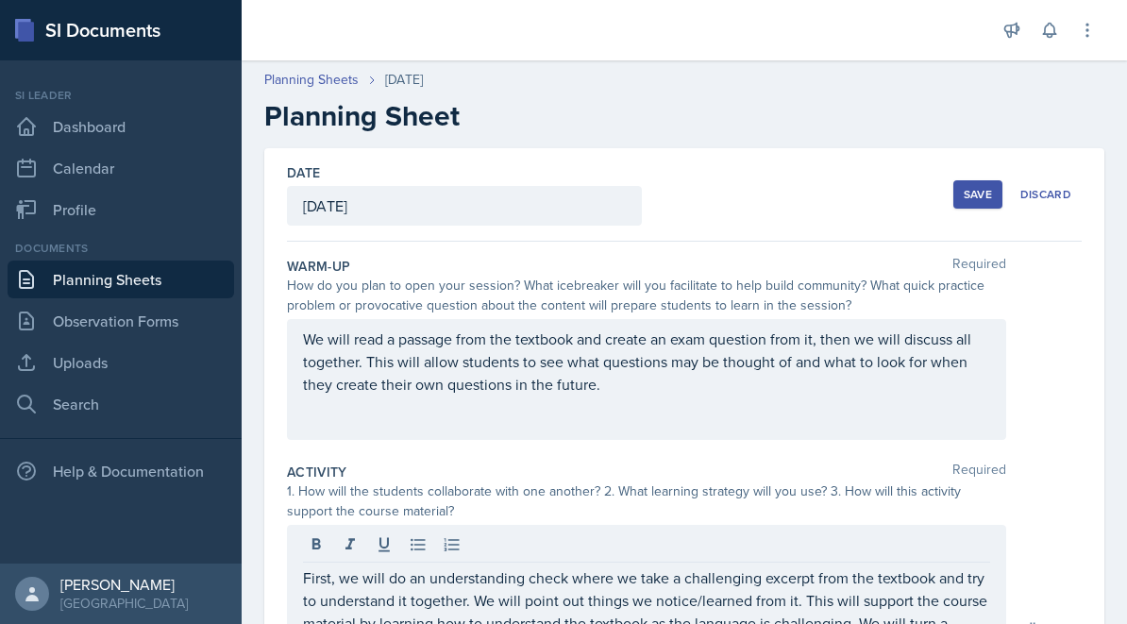
scroll to position [0, 0]
click at [980, 182] on button "Save" at bounding box center [977, 194] width 49 height 28
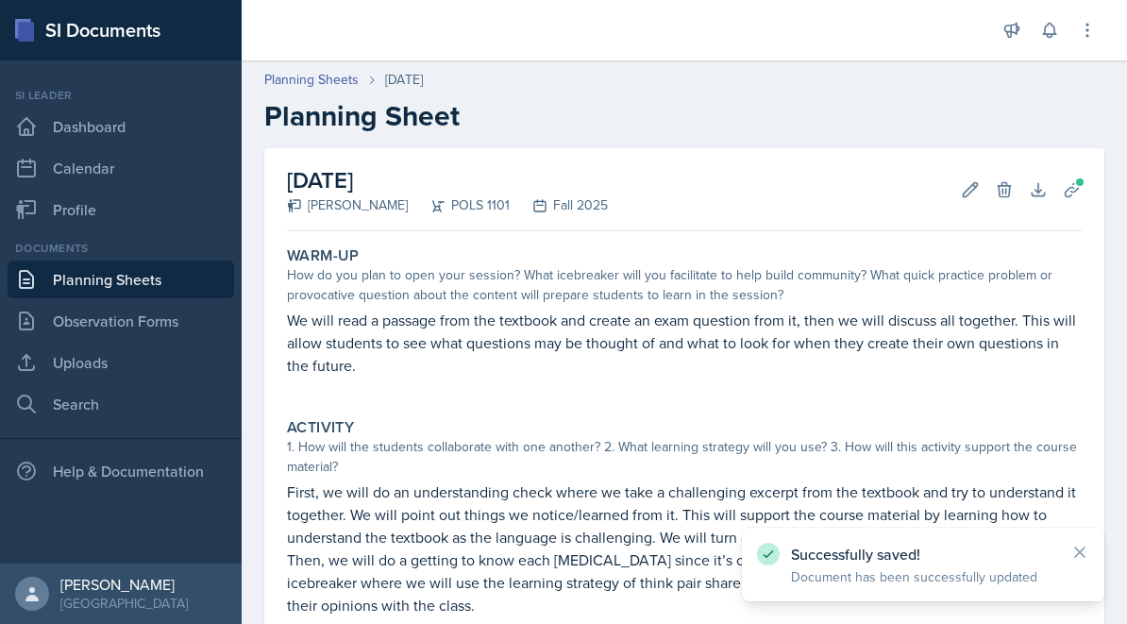
click at [162, 291] on link "Planning Sheets" at bounding box center [121, 280] width 227 height 38
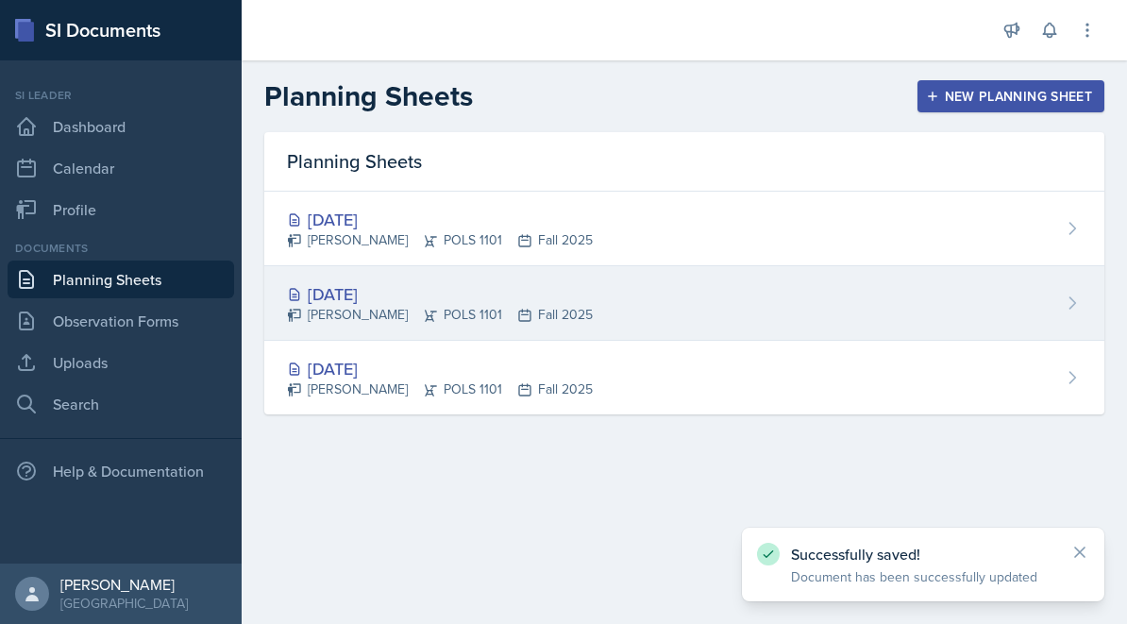
click at [559, 321] on div "[PERSON_NAME] POLS 1101 Fall 2025" at bounding box center [440, 315] width 306 height 20
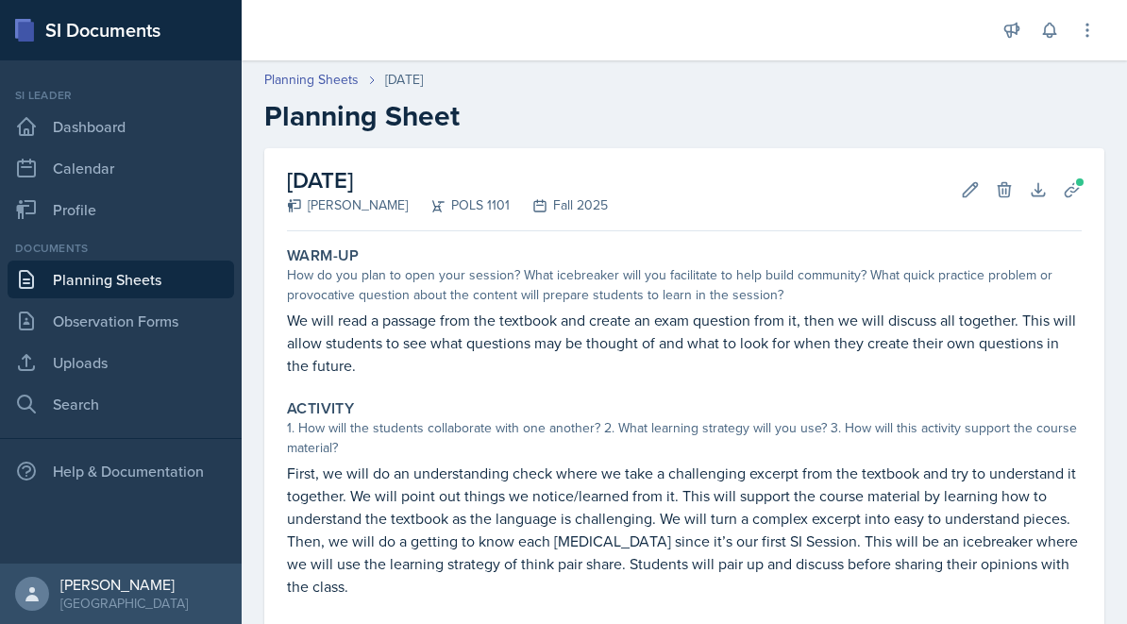
click at [123, 280] on link "Planning Sheets" at bounding box center [121, 280] width 227 height 38
